Goal: Use online tool/utility: Utilize a website feature to perform a specific function

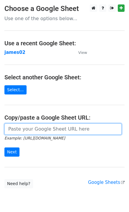
click at [12, 132] on input "url" at bounding box center [62, 128] width 117 height 11
paste input "https://docs.google.com/spreadsheets/d/1oq76VrKvAl-Dm37zXbBhGN8tZ0gl_jLZkrr8VNg…"
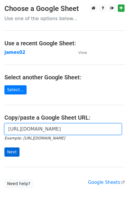
type input "https://docs.google.com/spreadsheets/d/1oq76VrKvAl-Dm37zXbBhGN8tZ0gl_jLZkrr8VNg…"
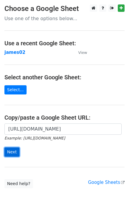
scroll to position [0, 0]
click at [15, 153] on input "Next" at bounding box center [11, 151] width 15 height 9
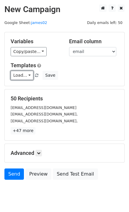
drag, startPoint x: 21, startPoint y: 78, endPoint x: 24, endPoint y: 85, distance: 6.8
click at [21, 78] on link "Load..." at bounding box center [22, 75] width 23 height 9
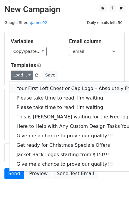
click at [26, 89] on link "Your First Left Chest or Cap Logo – Absolutely Free" at bounding box center [79, 88] width 141 height 9
